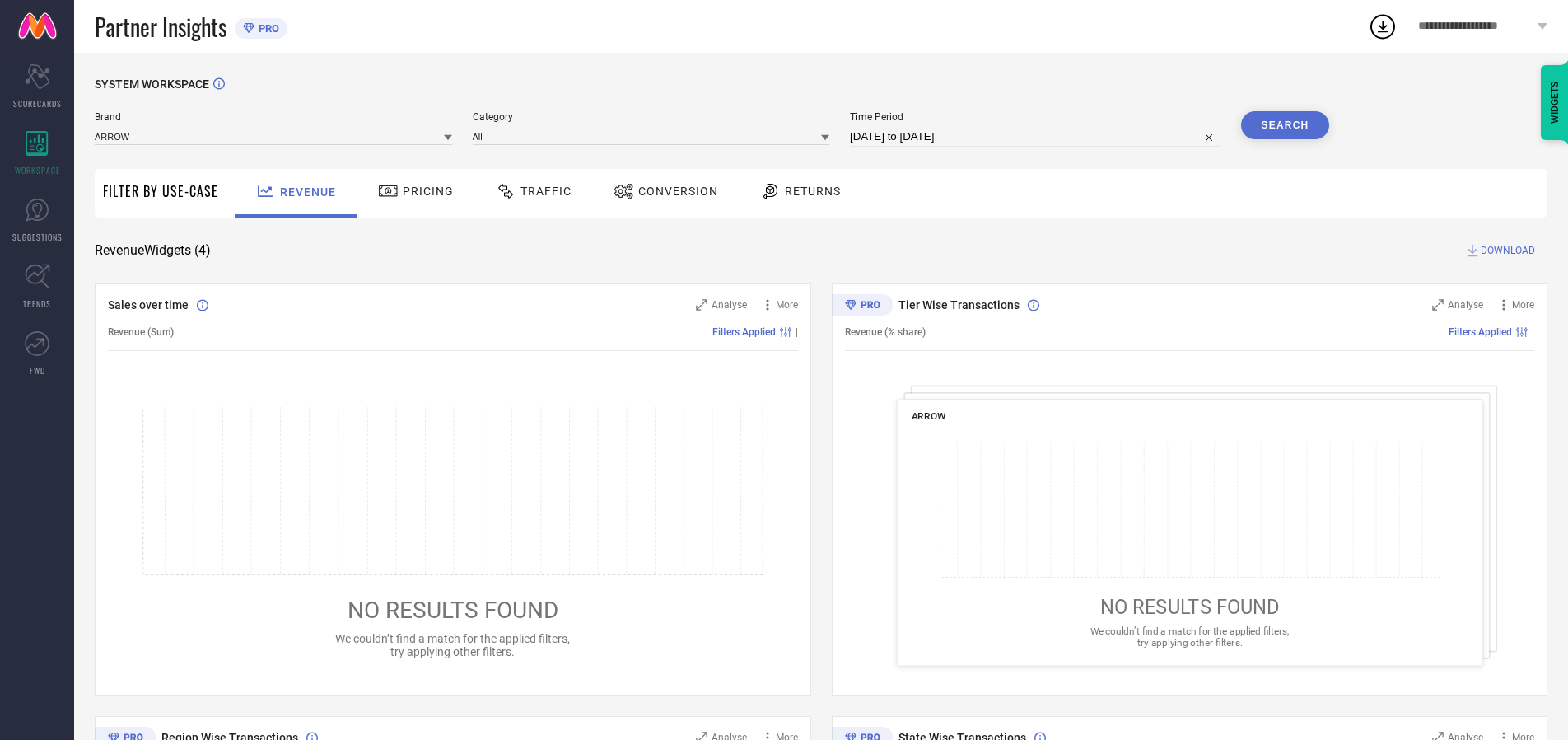
click at [529, 191] on span "Traffic" at bounding box center [546, 191] width 51 height 13
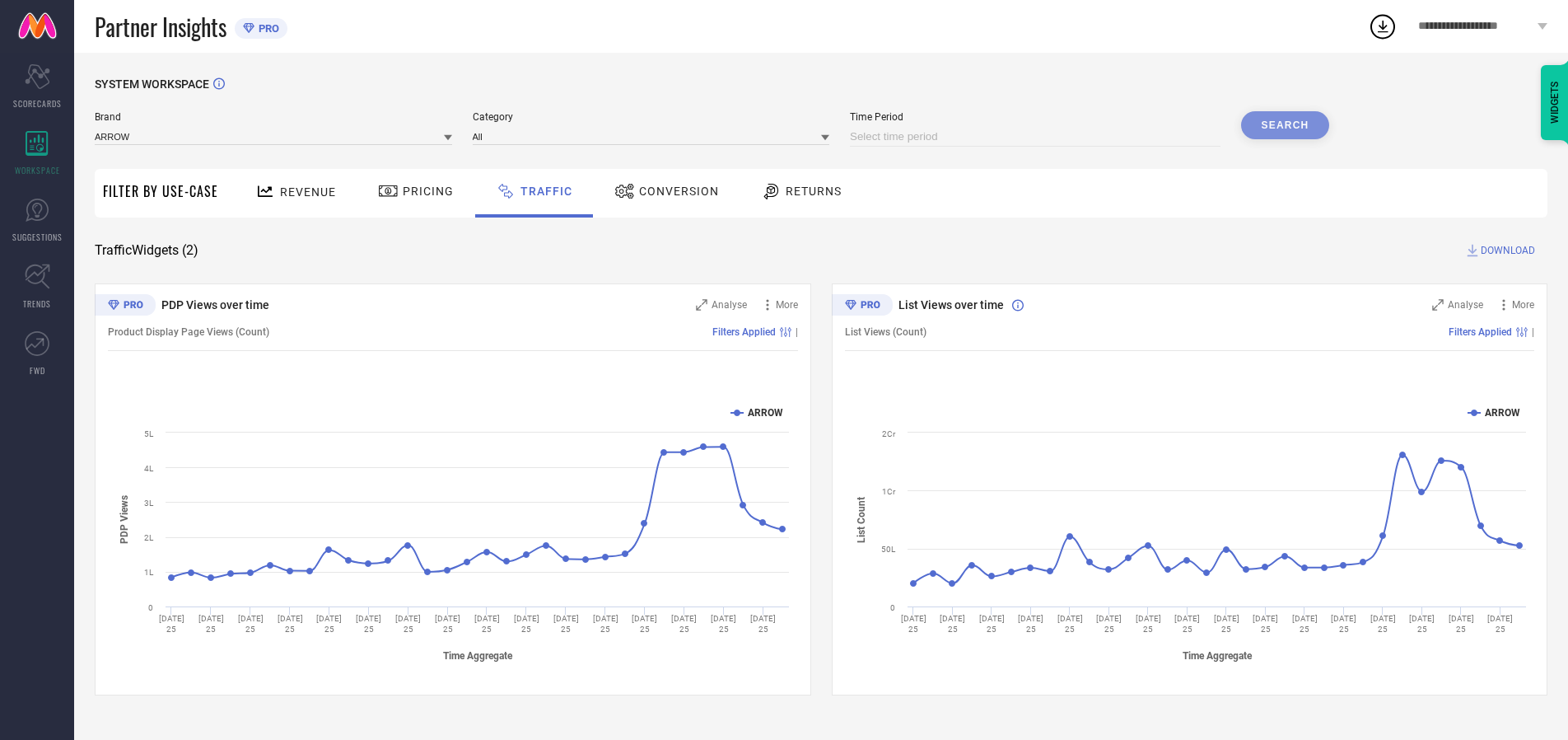
click at [1038, 136] on input at bounding box center [1036, 136] width 371 height 20
select select "8"
select select "2025"
select select "9"
select select "2025"
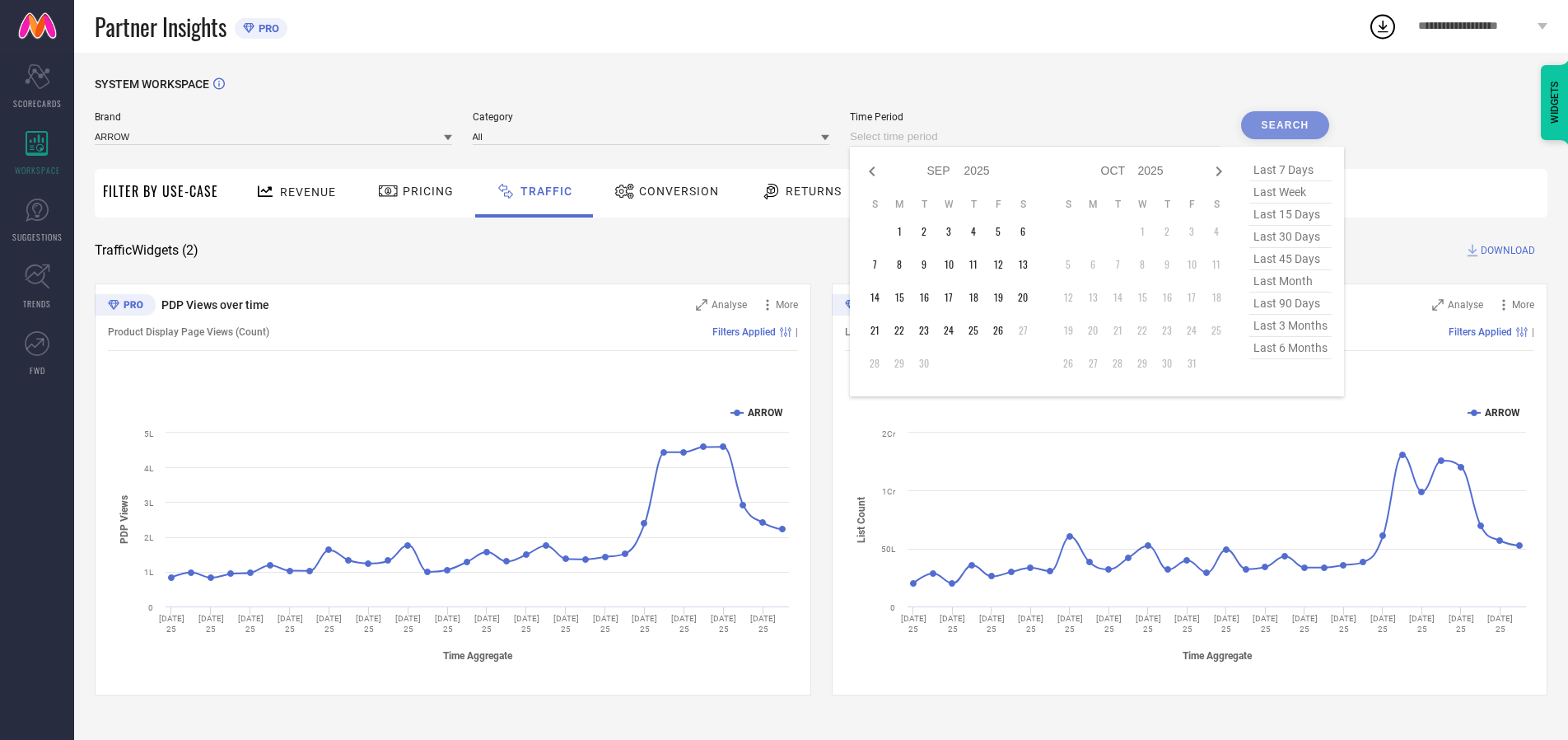
click at [1003, 331] on td "26" at bounding box center [998, 331] width 25 height 25
type input "[DATE] to [DATE]"
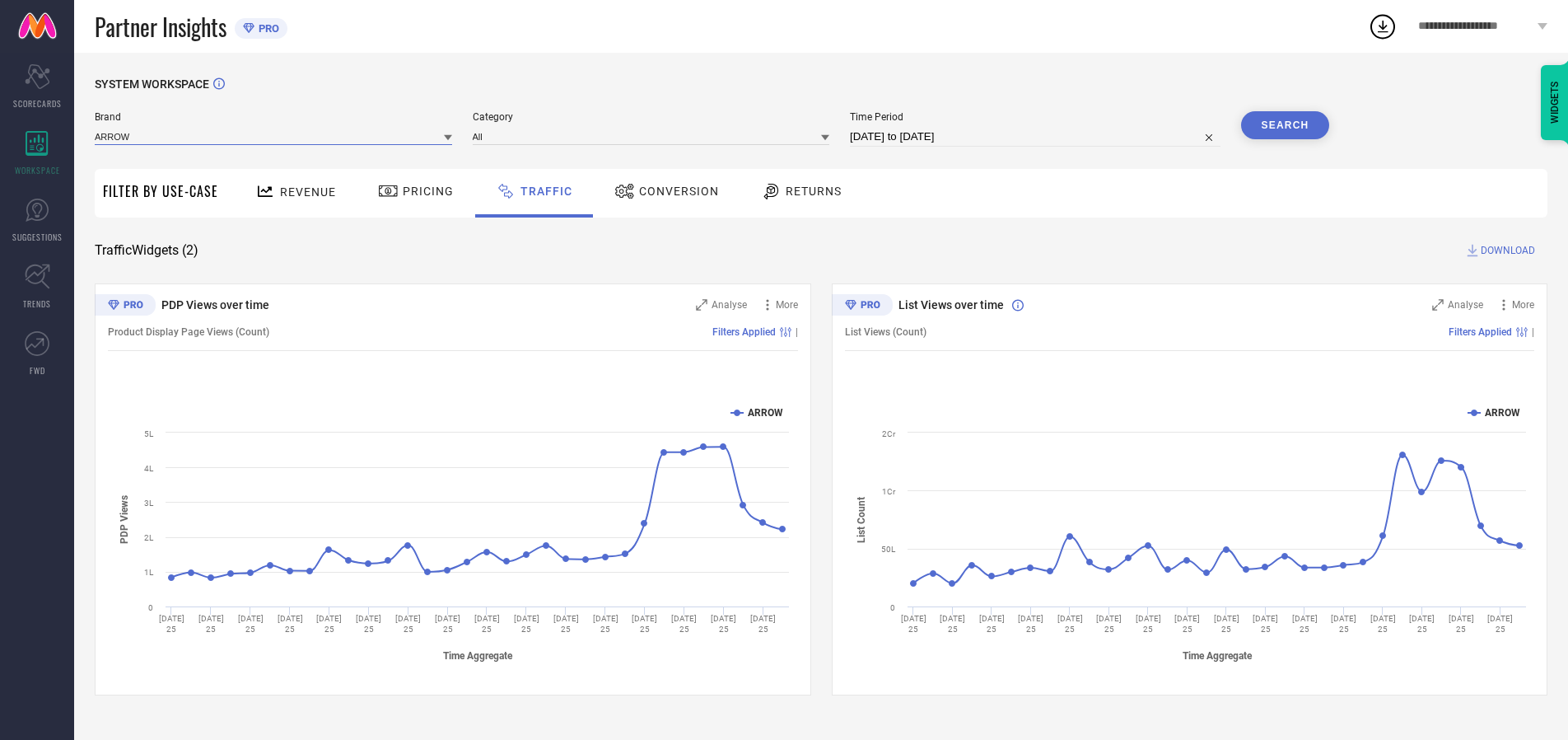
click at [274, 136] on input at bounding box center [274, 136] width 357 height 17
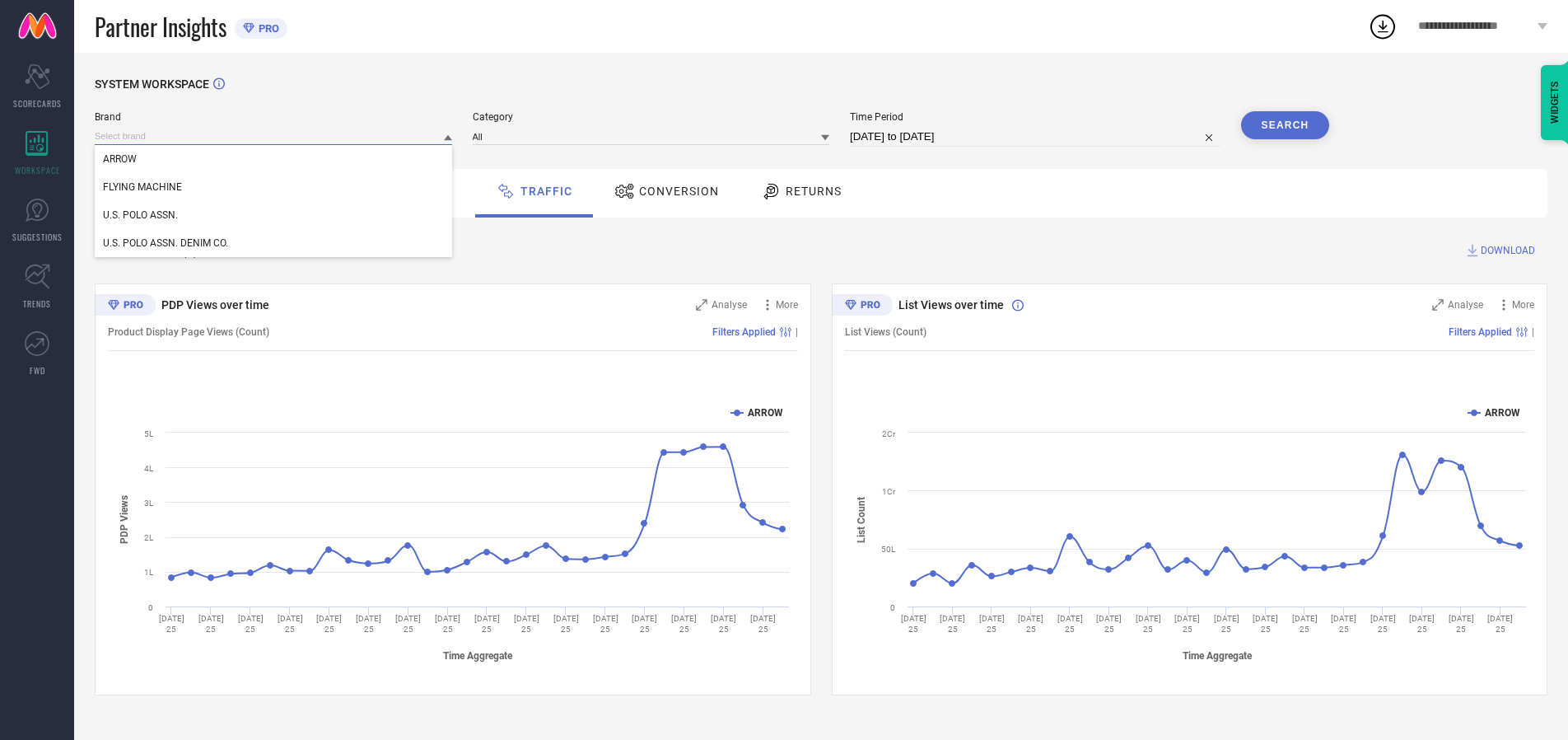
click at [274, 136] on input at bounding box center [274, 136] width 357 height 17
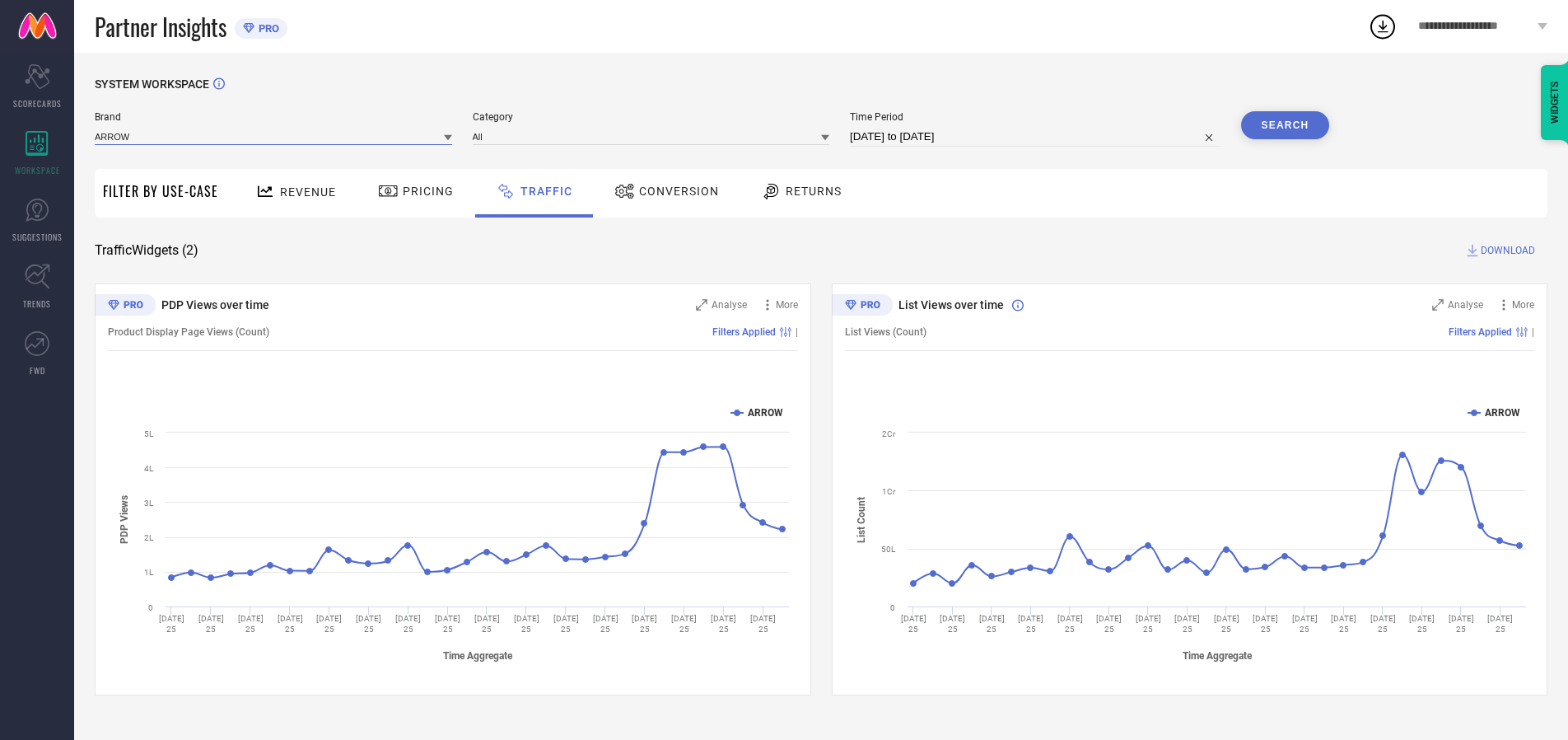
click at [274, 136] on input at bounding box center [274, 136] width 357 height 17
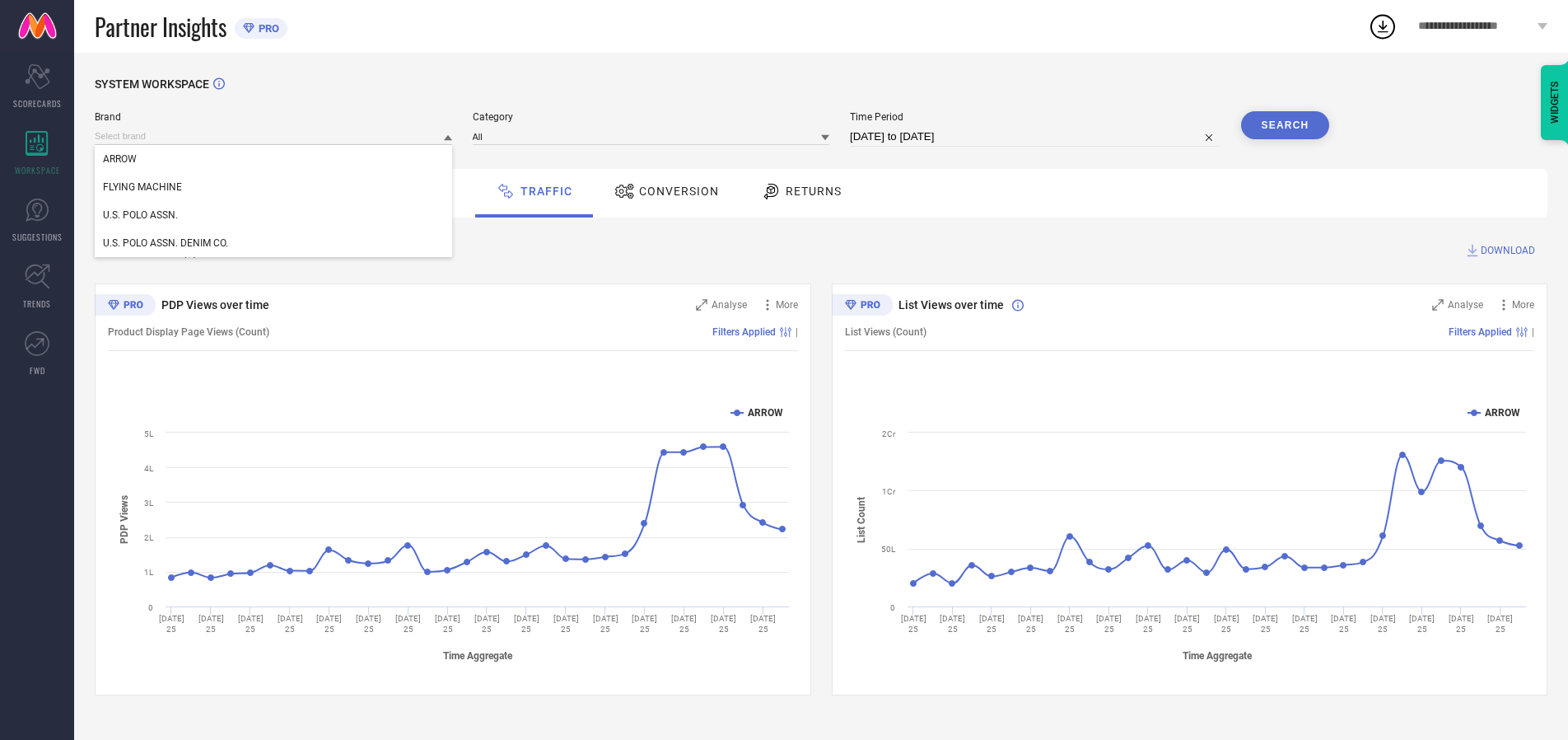
click at [274, 215] on div "U.S. POLO ASSN." at bounding box center [274, 214] width 357 height 28
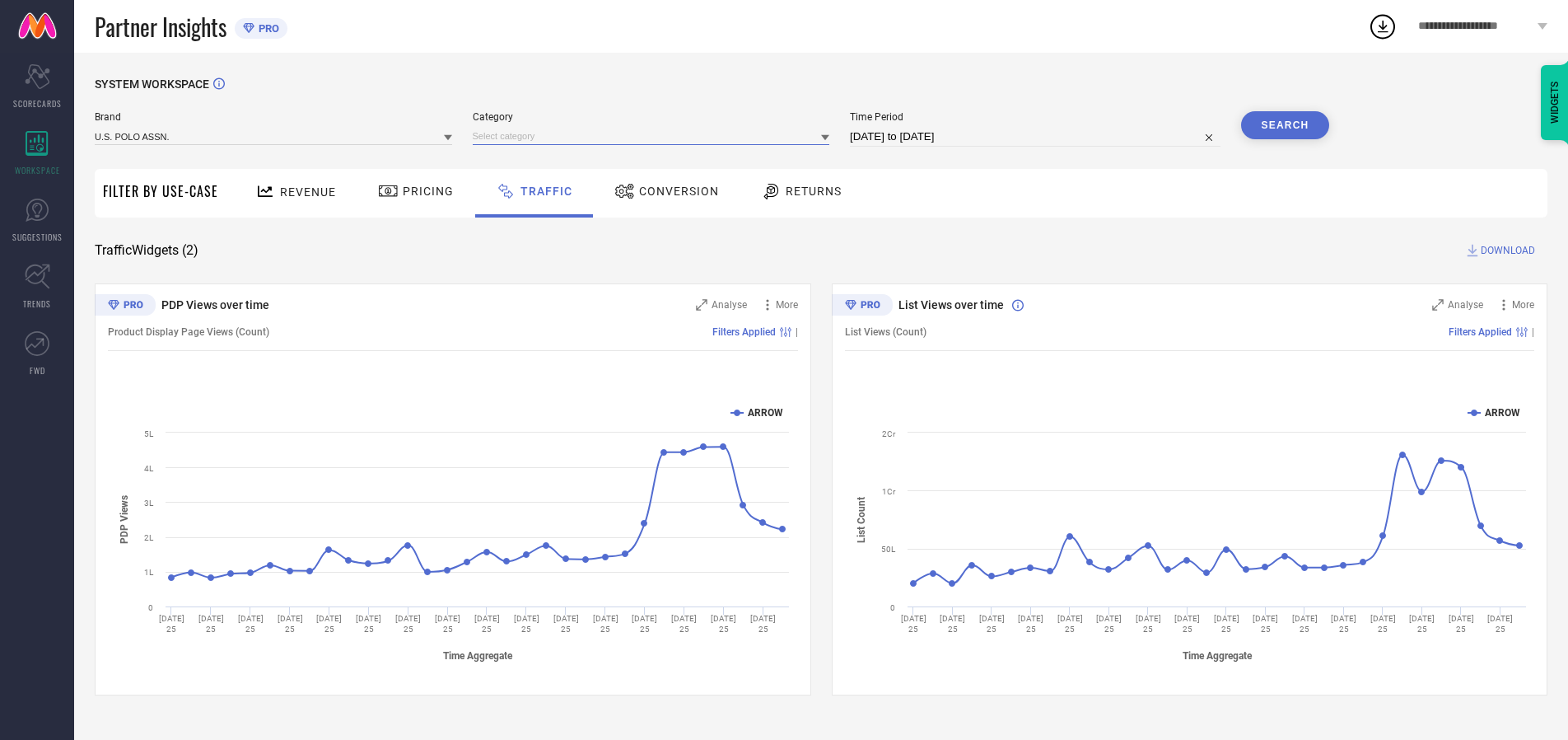
click at [654, 136] on input at bounding box center [651, 136] width 357 height 17
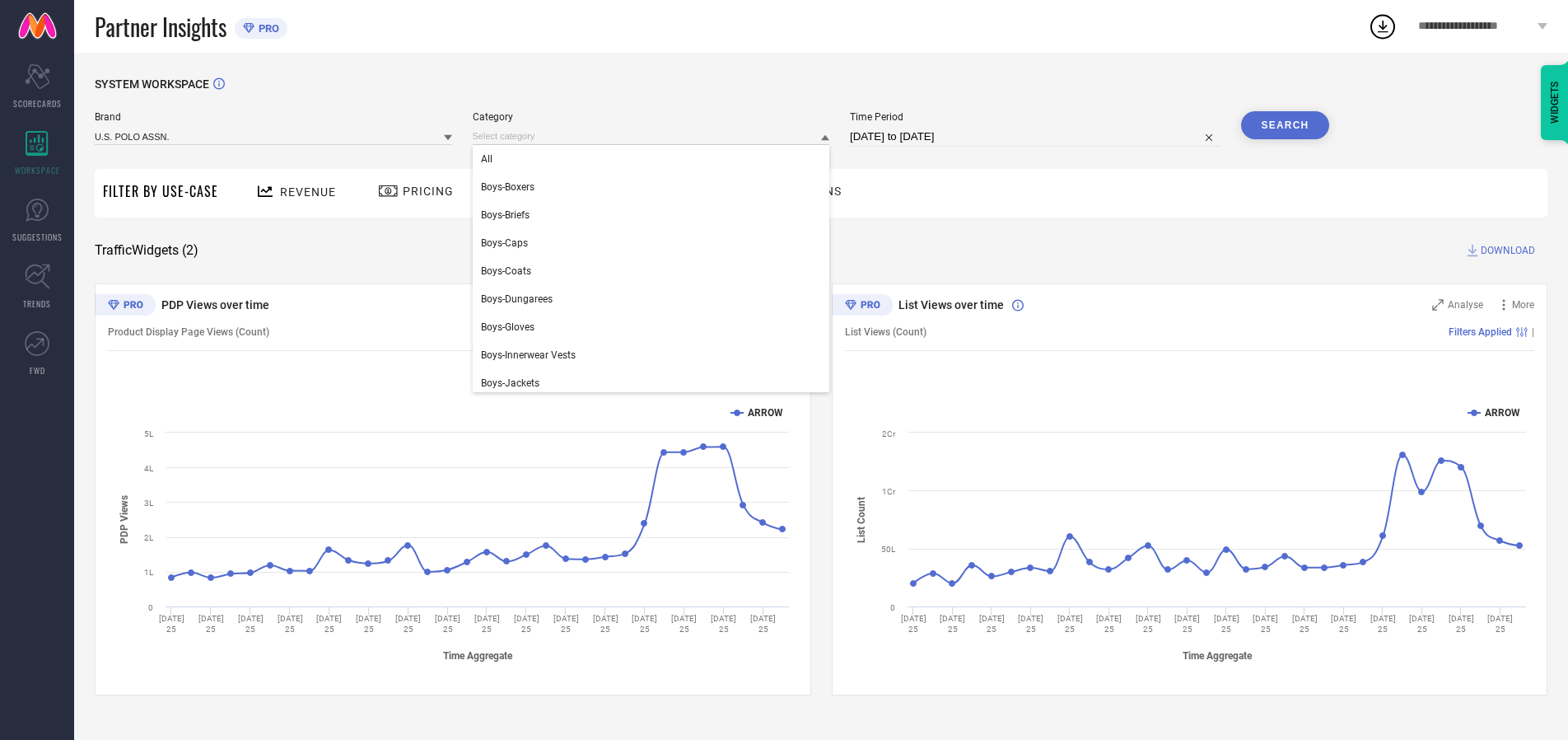
click at [654, 159] on div "All" at bounding box center [651, 159] width 357 height 28
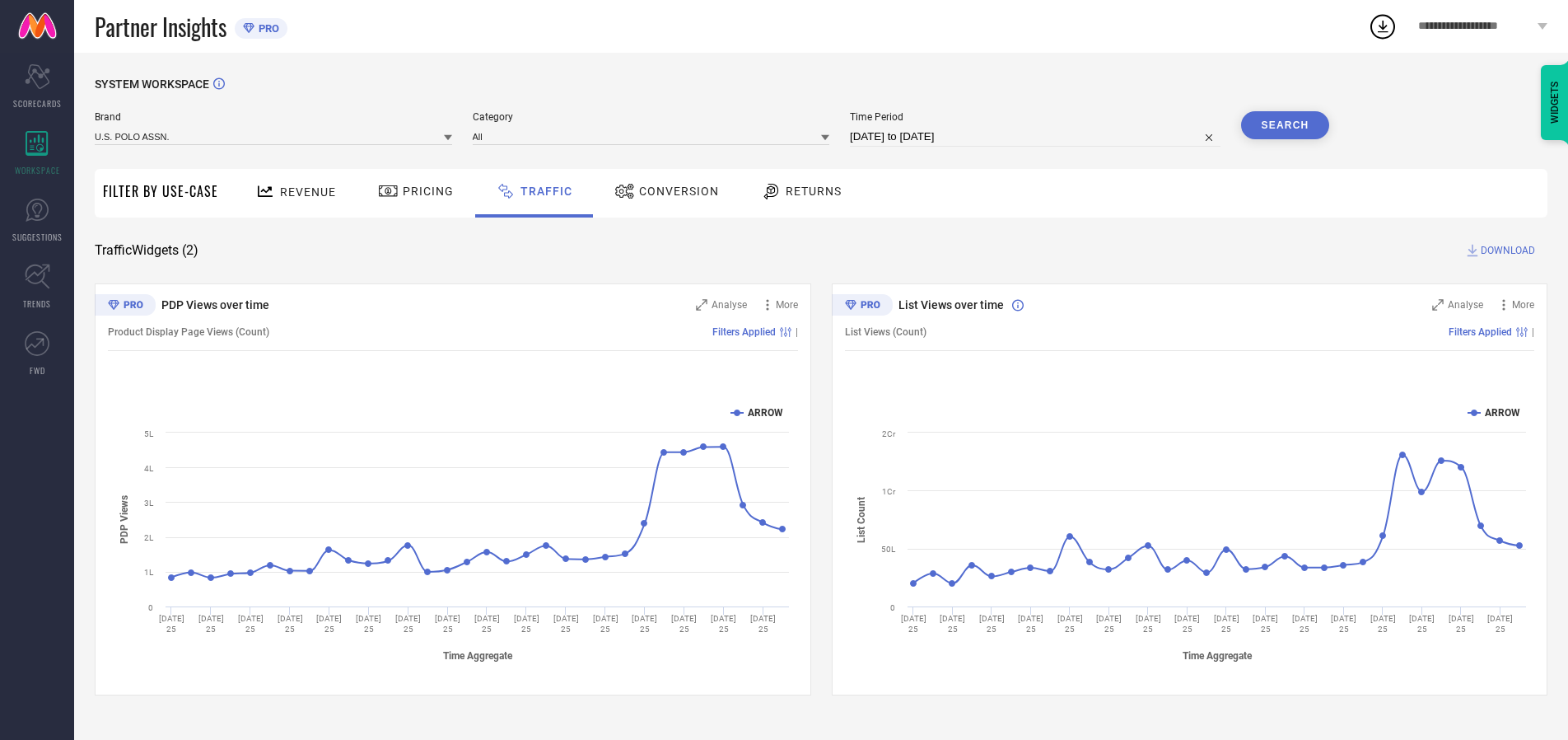
click at [1285, 125] on button "Search" at bounding box center [1286, 125] width 89 height 28
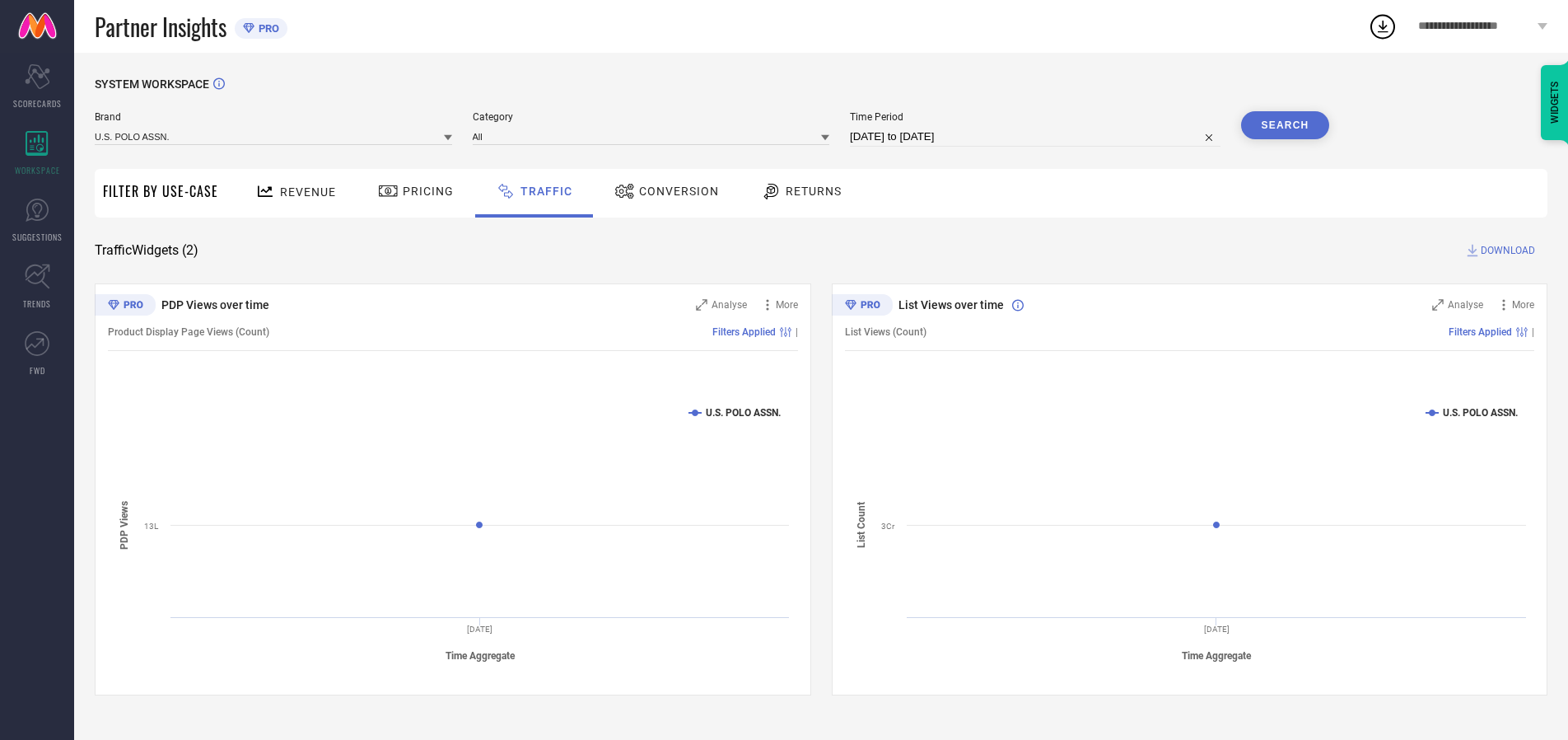
click at [1506, 251] on span "DOWNLOAD" at bounding box center [1507, 250] width 55 height 16
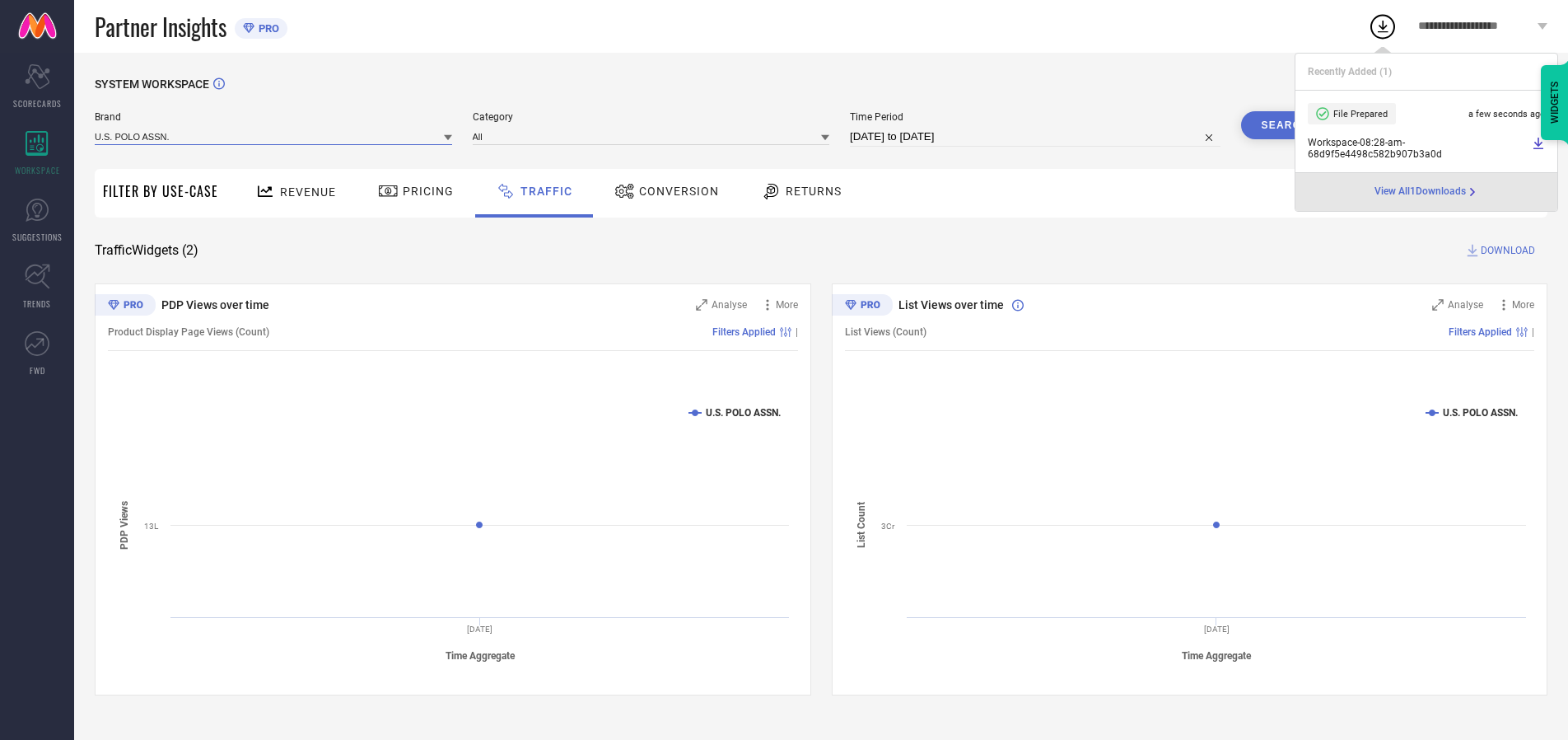
click at [274, 136] on input at bounding box center [274, 136] width 357 height 17
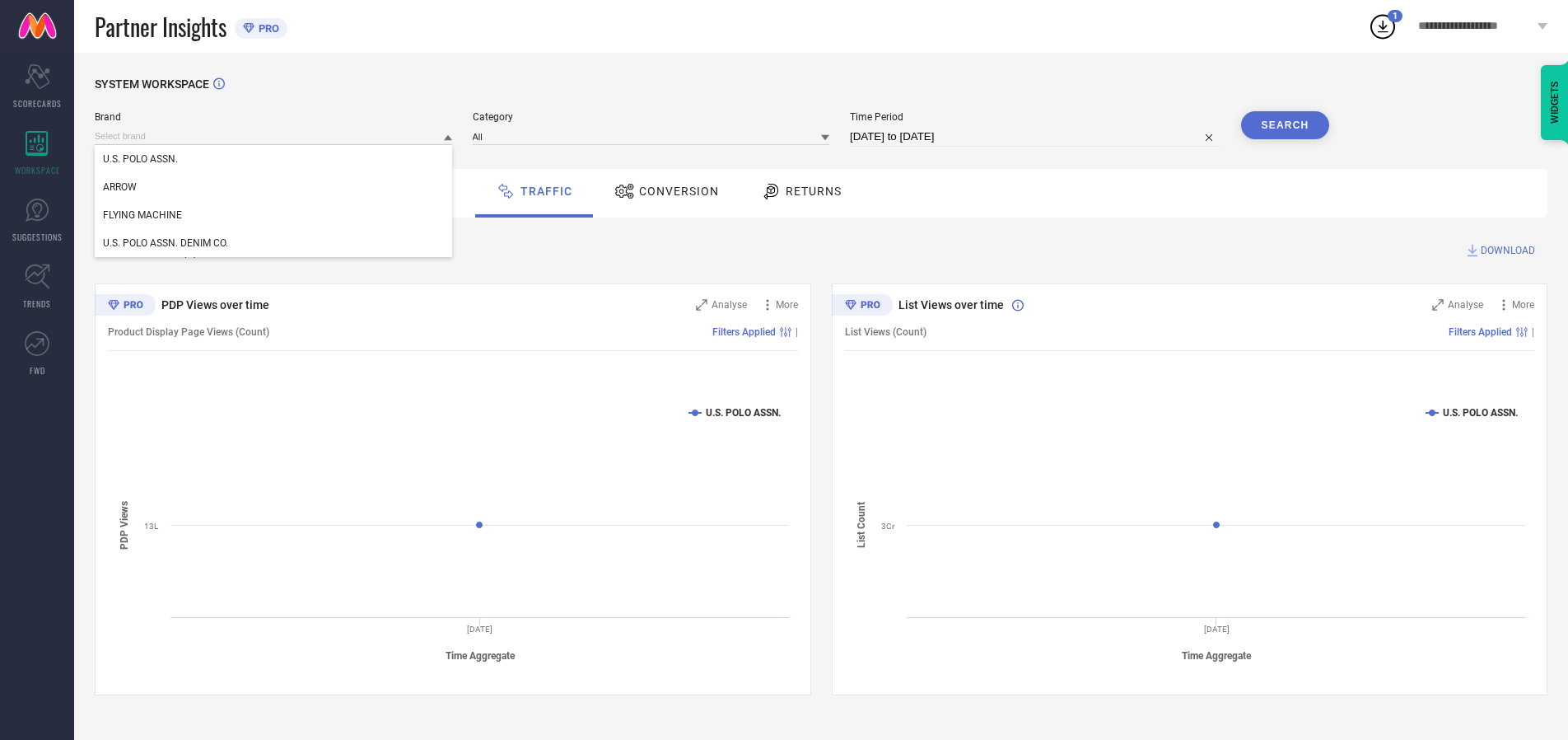
click at [274, 243] on div "U.S. POLO ASSN. DENIM CO." at bounding box center [274, 242] width 357 height 28
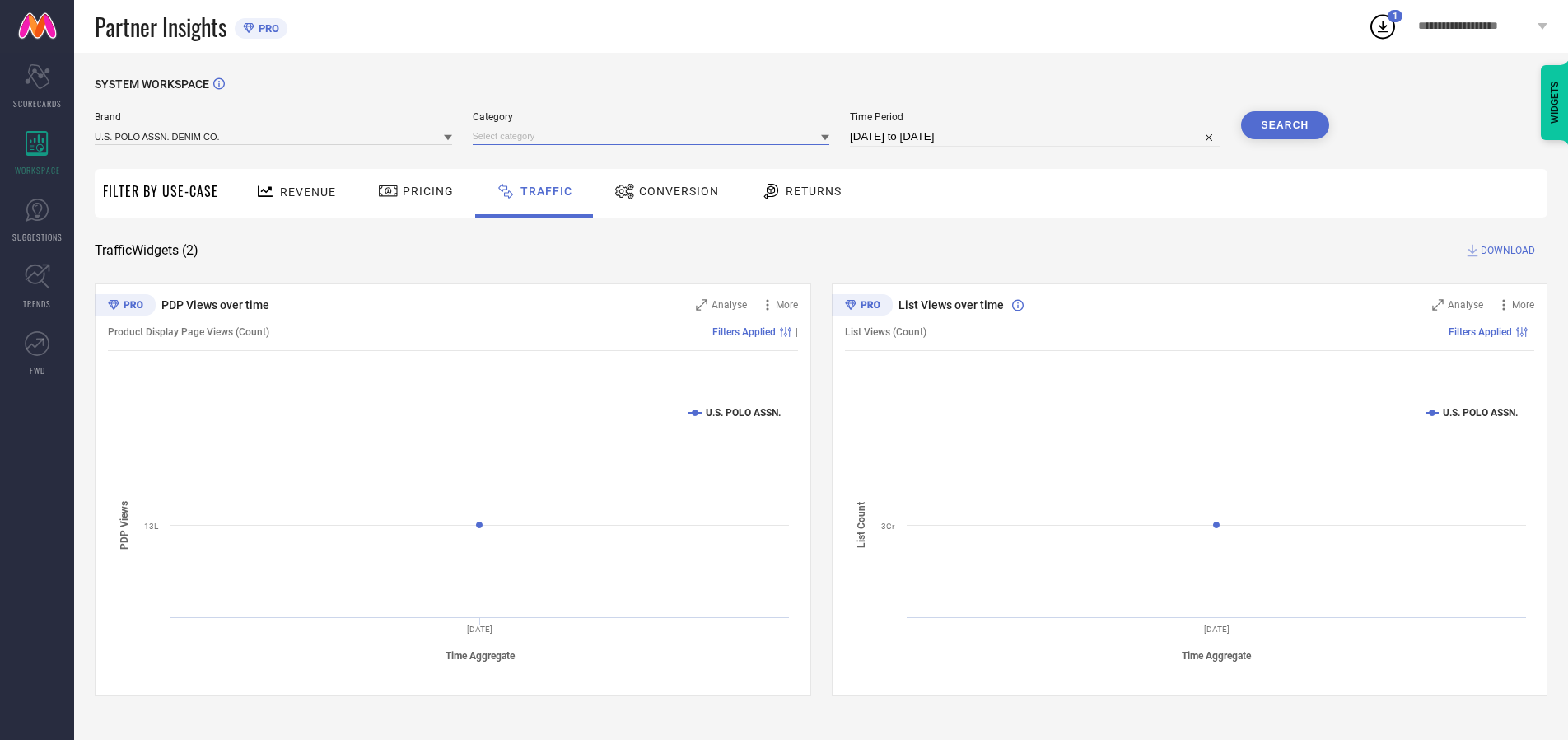
click at [654, 136] on input at bounding box center [651, 136] width 357 height 17
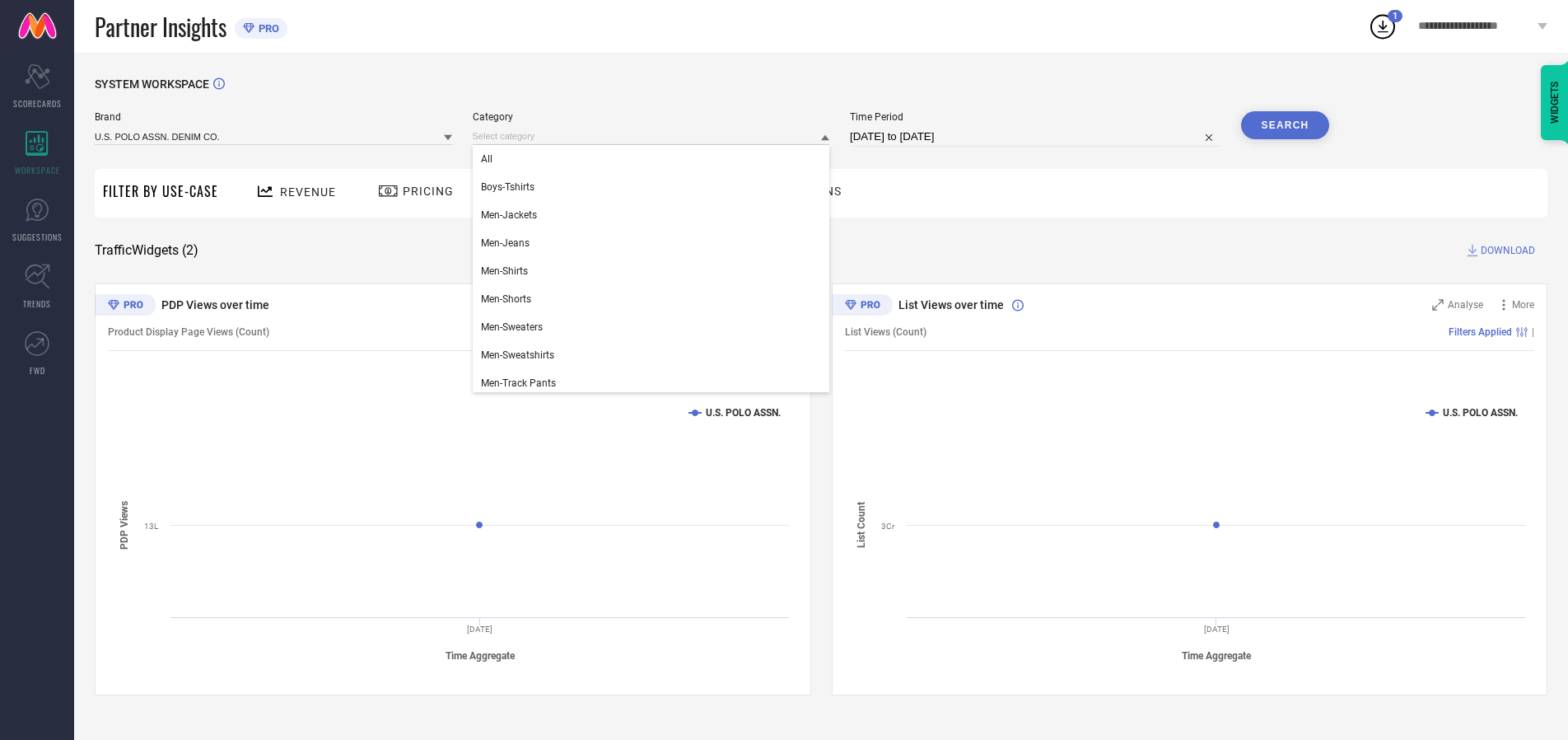
click at [654, 159] on div "All" at bounding box center [651, 159] width 357 height 28
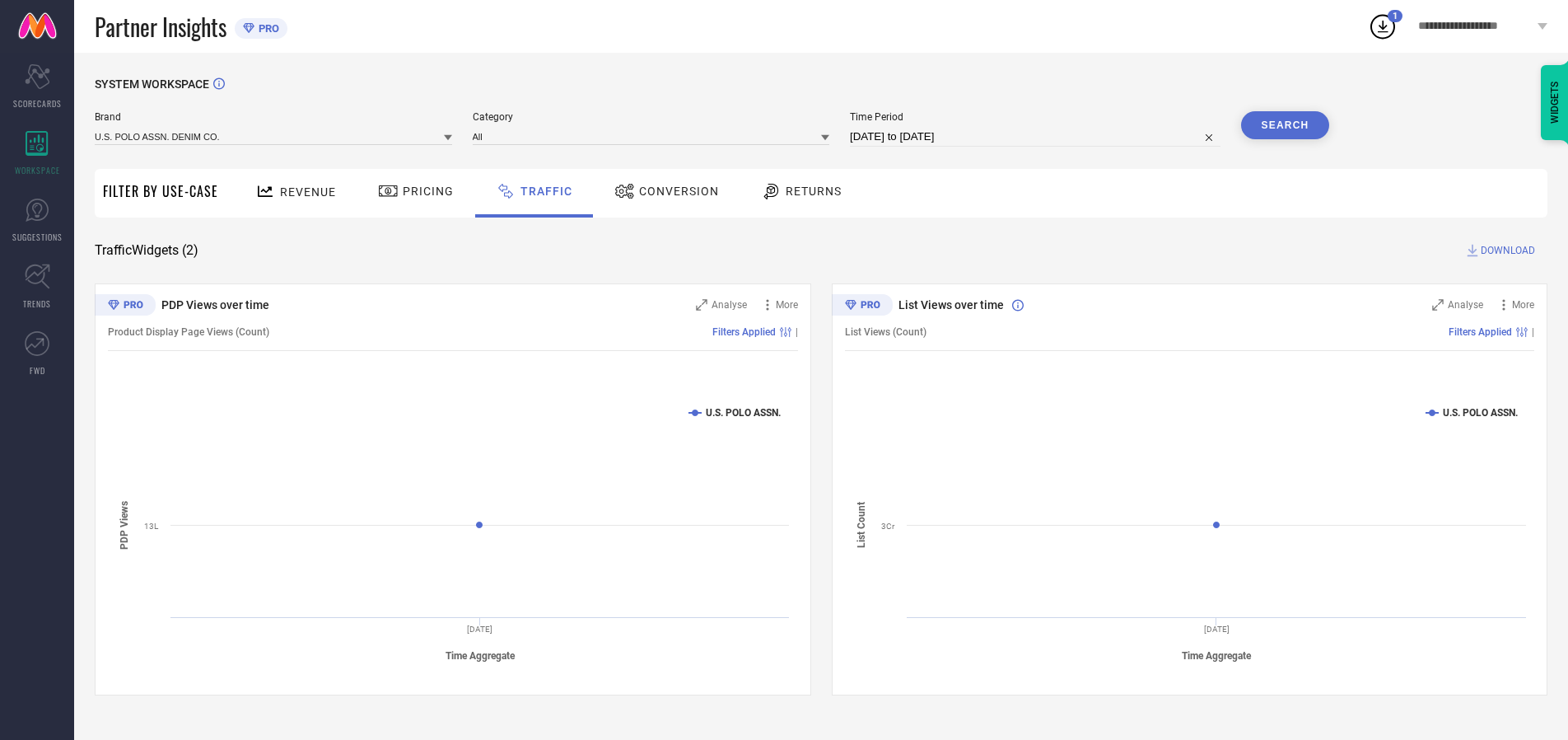
click at [1285, 125] on button "Search" at bounding box center [1286, 125] width 89 height 28
click at [1506, 251] on span "DOWNLOAD" at bounding box center [1507, 250] width 55 height 16
